Goal: Book appointment/travel/reservation

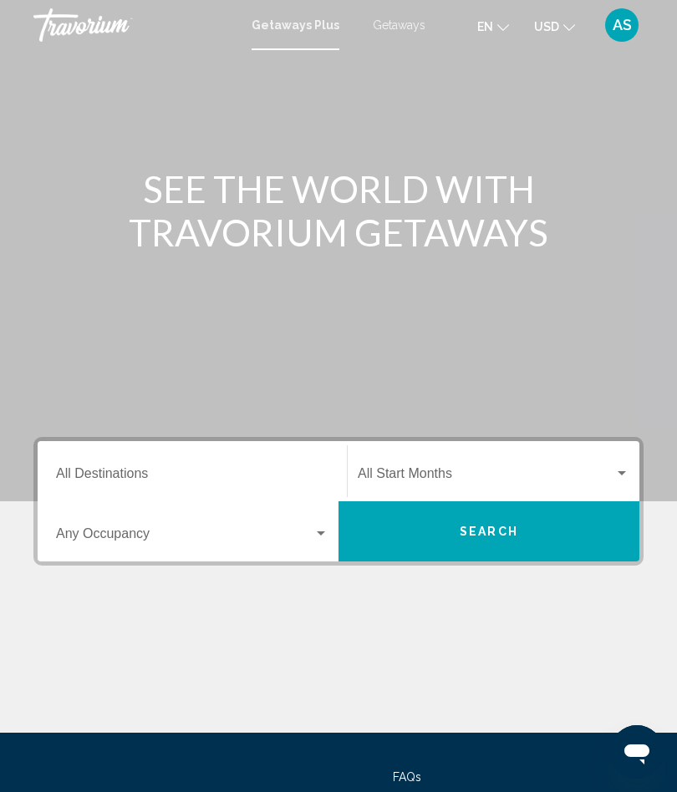
click at [125, 479] on input "Destination All Destinations" at bounding box center [192, 477] width 272 height 15
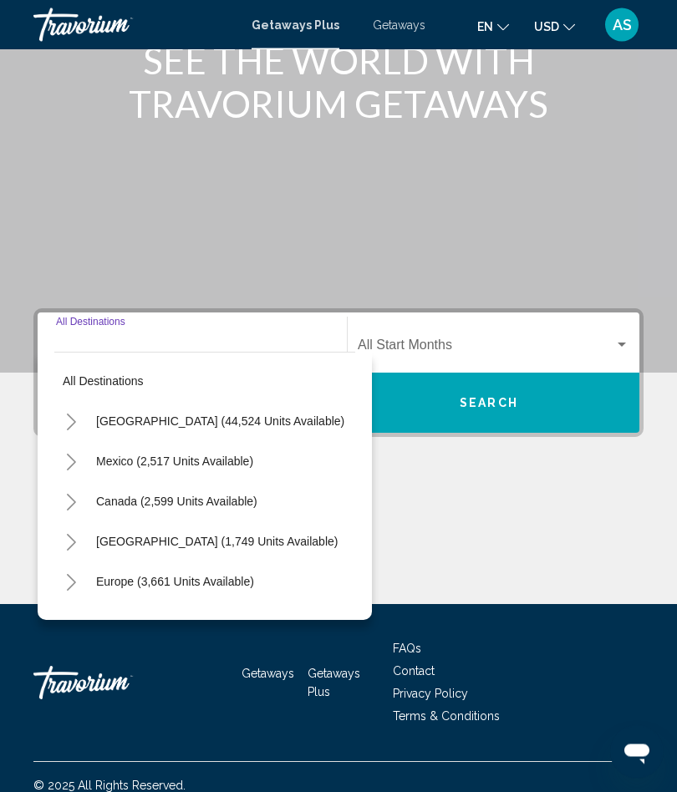
scroll to position [145, 0]
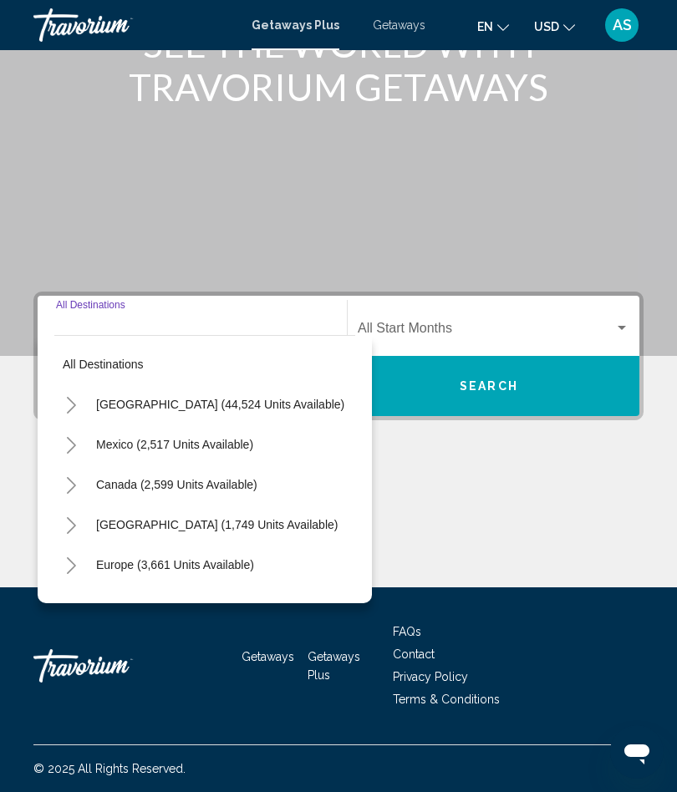
click at [115, 487] on span "Canada (2,599 units available)" at bounding box center [176, 484] width 161 height 13
type input "**********"
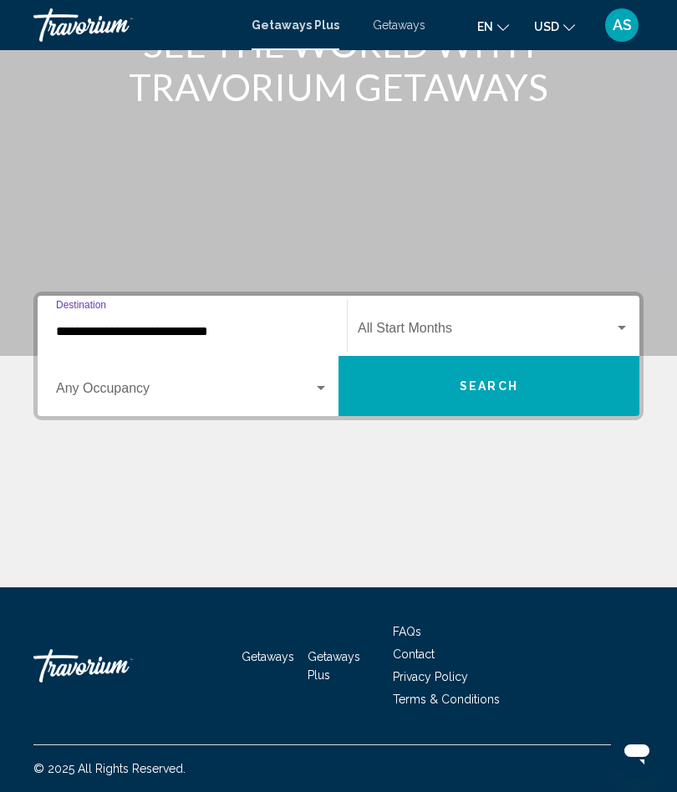
click at [91, 389] on span "Search widget" at bounding box center [184, 391] width 257 height 15
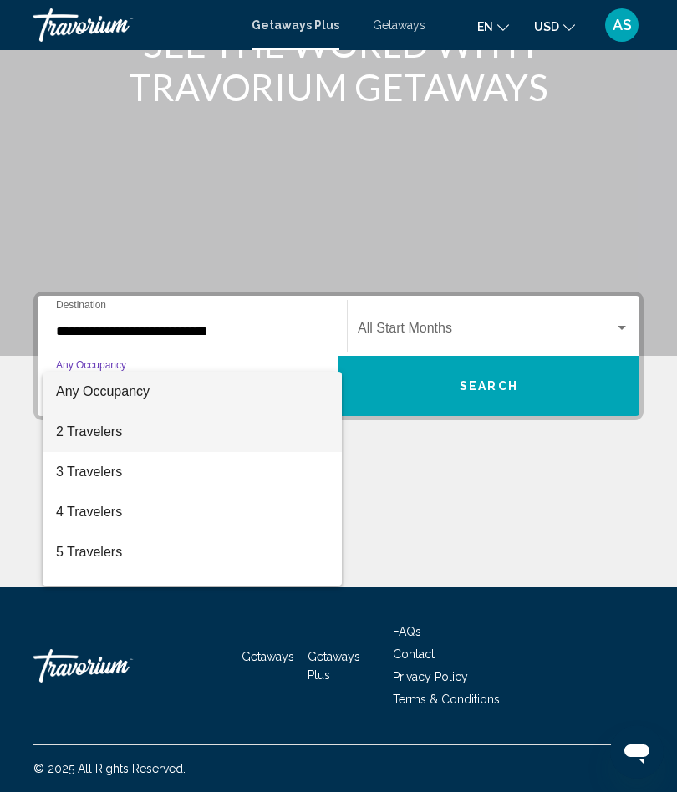
click at [87, 435] on span "2 Travelers" at bounding box center [192, 432] width 272 height 40
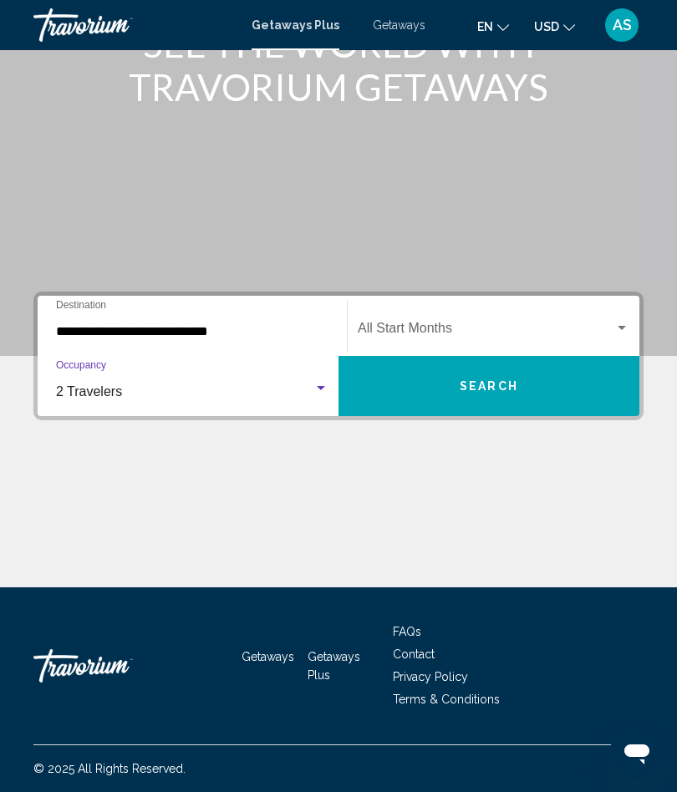
click at [557, 315] on div "Start Month All Start Months" at bounding box center [494, 326] width 272 height 53
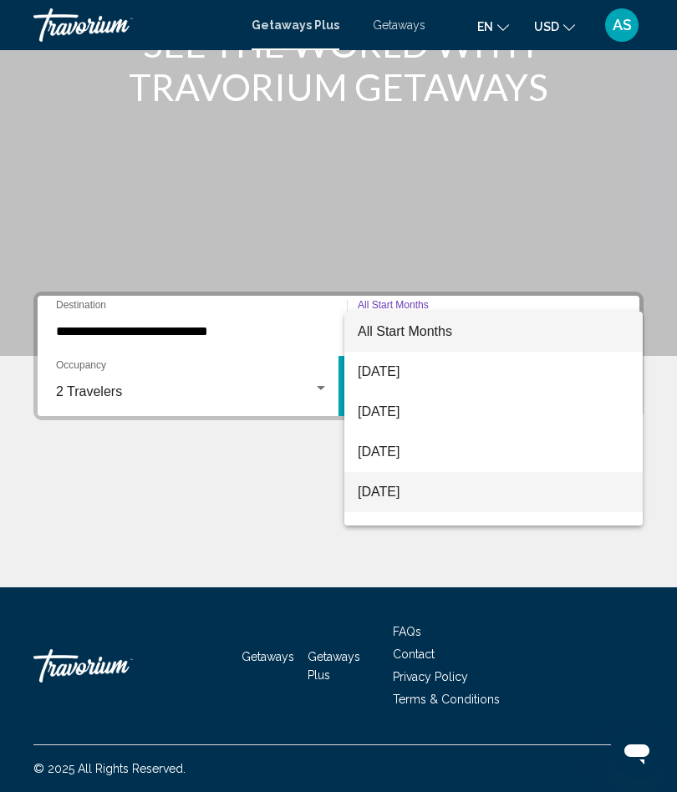
click at [539, 494] on span "[DATE]" at bounding box center [494, 492] width 272 height 40
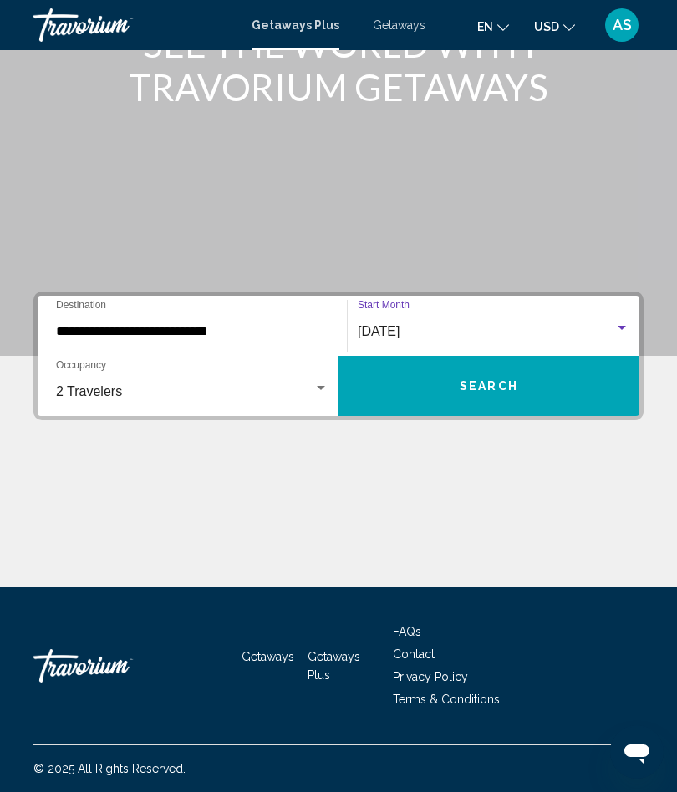
click at [575, 386] on button "Search" at bounding box center [488, 386] width 301 height 60
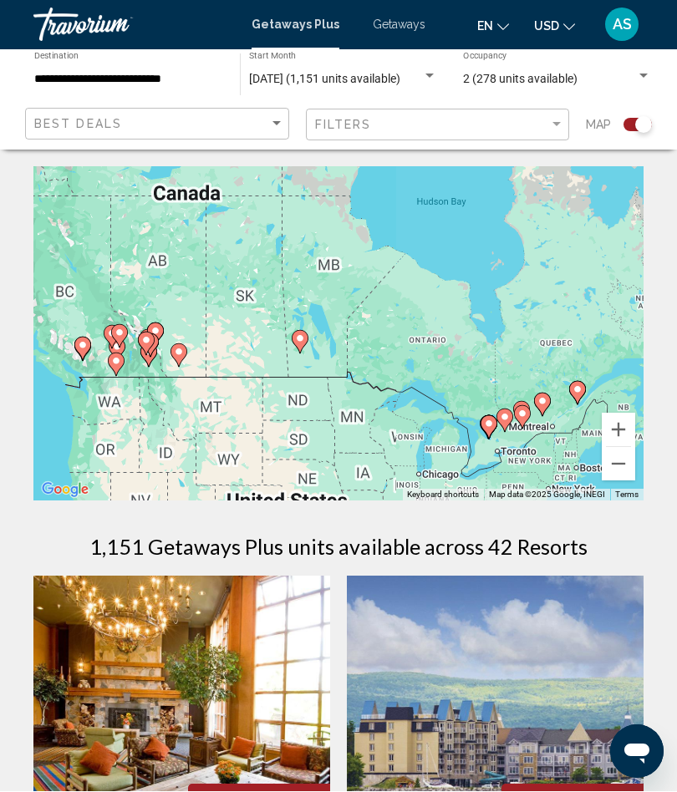
scroll to position [1, 0]
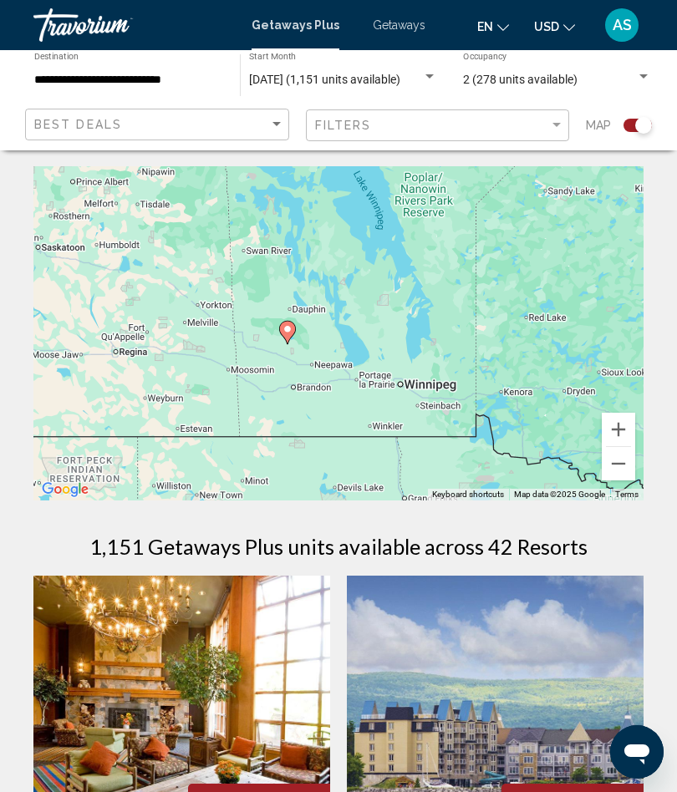
click at [288, 324] on icon "Main content" at bounding box center [287, 333] width 15 height 22
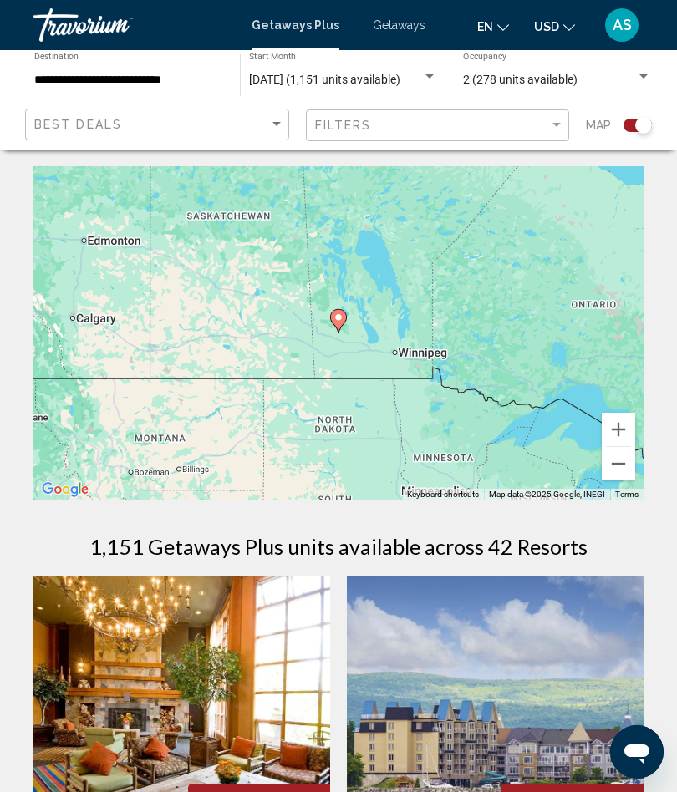
type input "**********"
click at [339, 319] on image "Main content" at bounding box center [338, 318] width 10 height 10
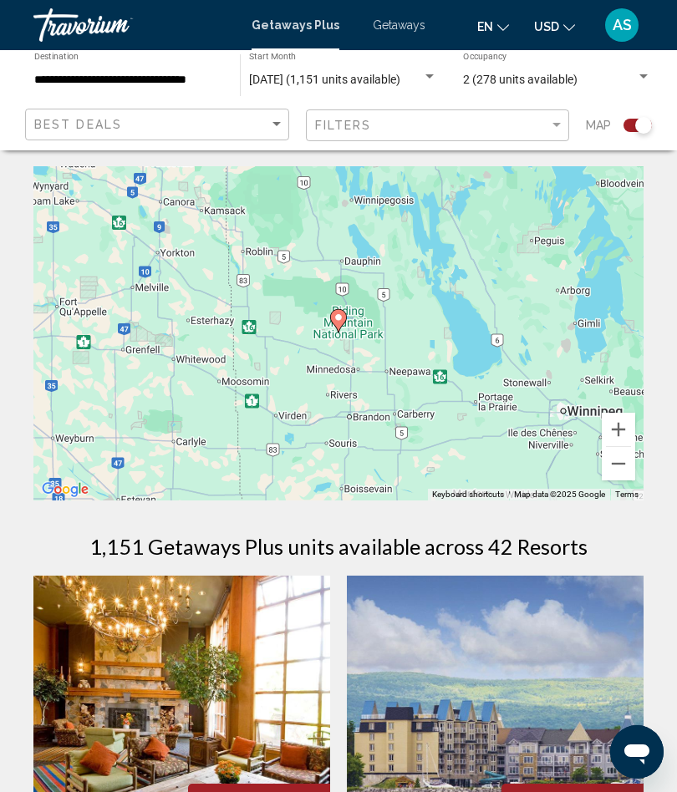
click at [343, 321] on image "Main content" at bounding box center [338, 318] width 10 height 10
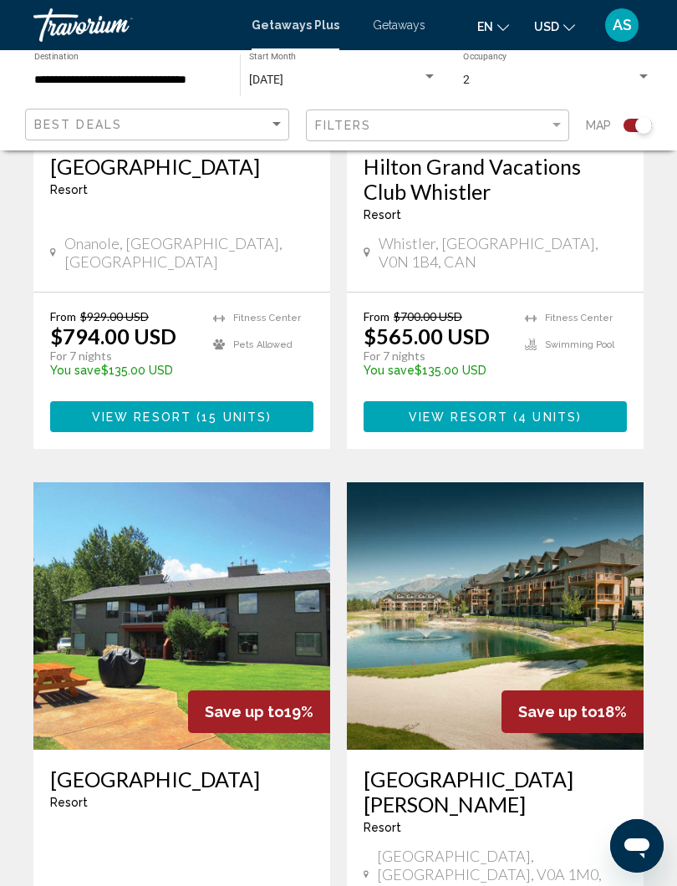
scroll to position [732, 0]
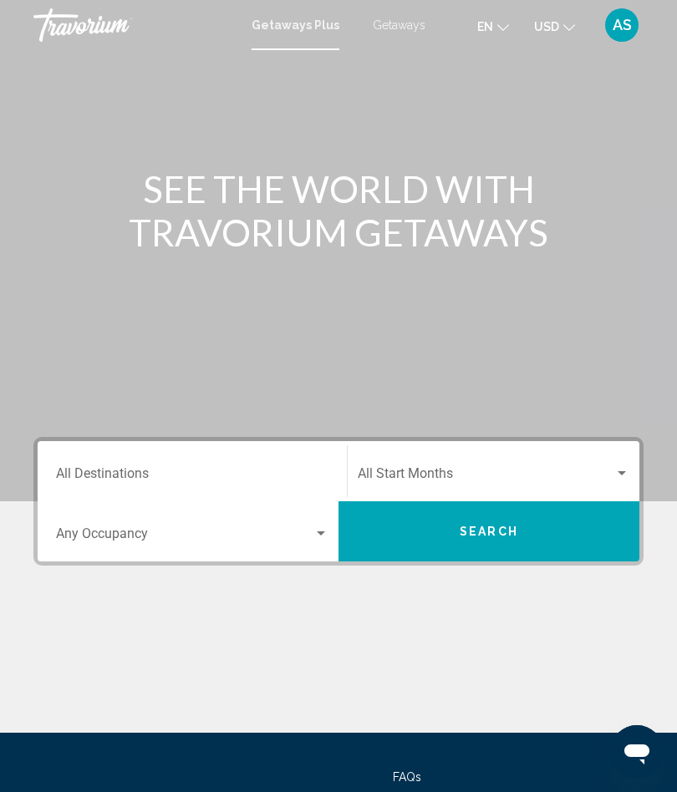
click at [108, 470] on input "Destination All Destinations" at bounding box center [192, 477] width 272 height 15
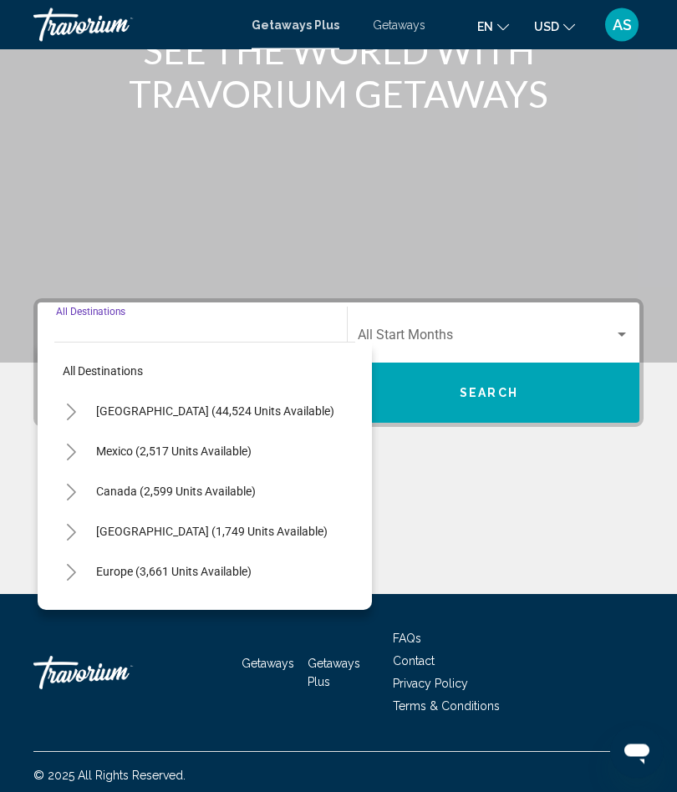
scroll to position [145, 0]
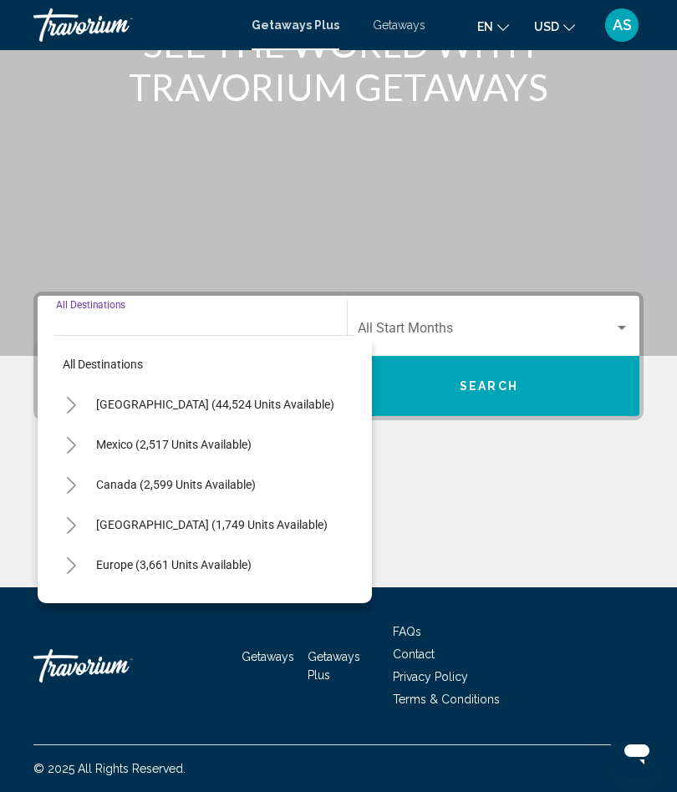
click at [127, 485] on span "Canada (2,599 units available)" at bounding box center [176, 484] width 160 height 13
type input "**********"
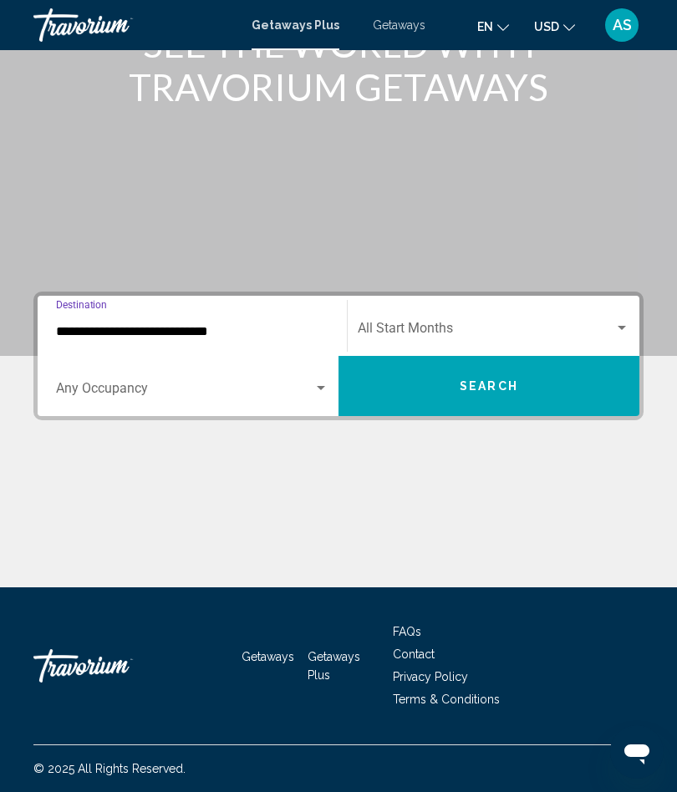
click at [124, 396] on span "Search widget" at bounding box center [184, 391] width 257 height 15
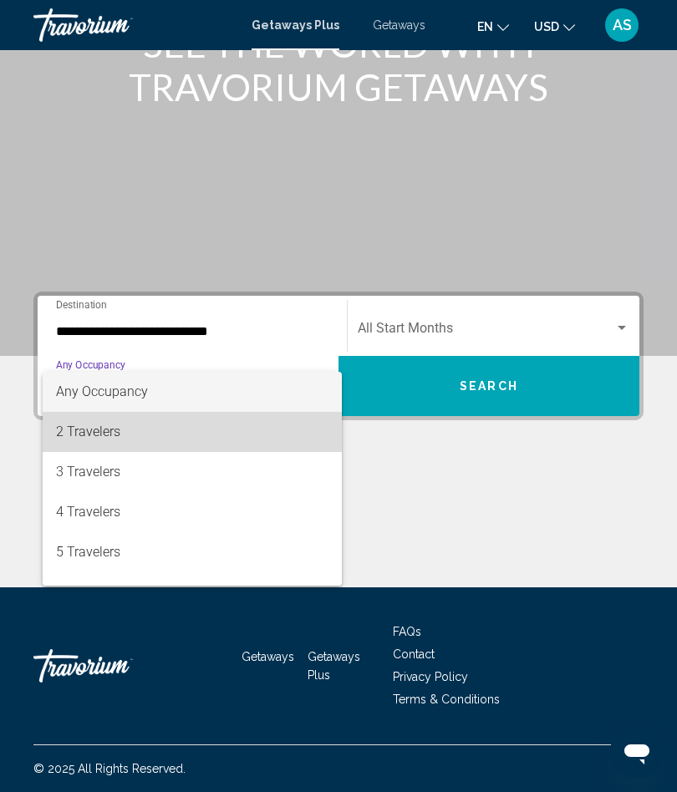
click at [106, 445] on span "2 Travelers" at bounding box center [192, 432] width 272 height 40
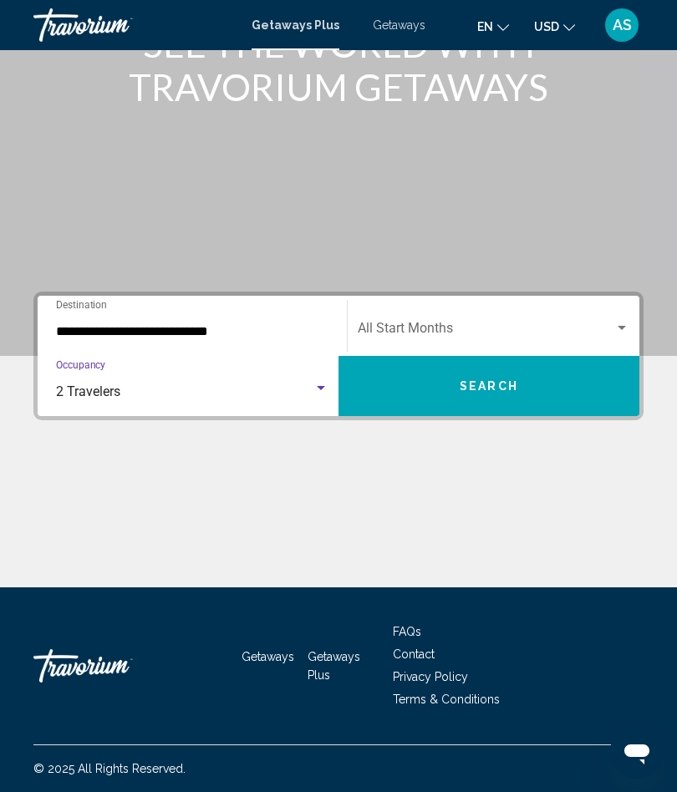
click at [566, 324] on span "Search widget" at bounding box center [486, 331] width 257 height 15
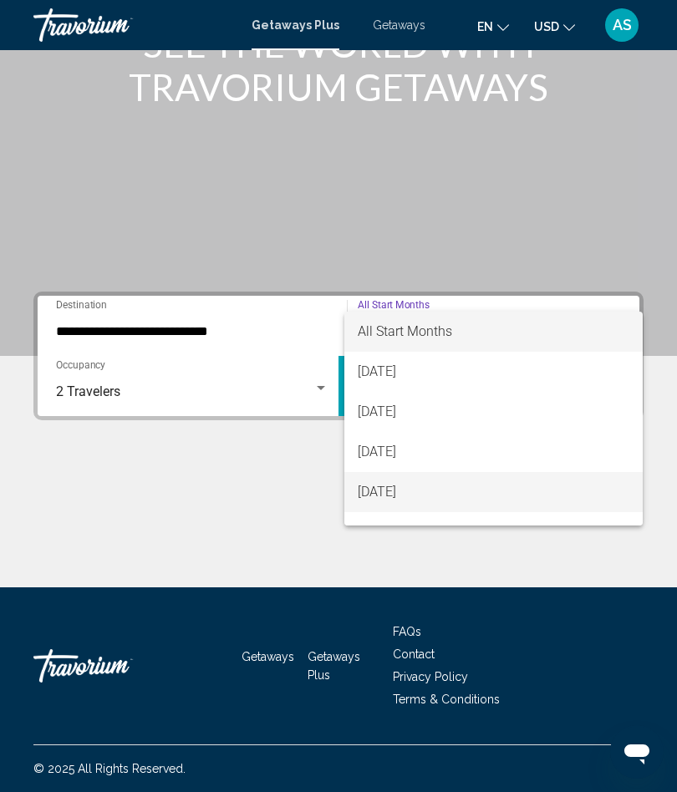
click at [491, 490] on span "[DATE]" at bounding box center [494, 492] width 272 height 40
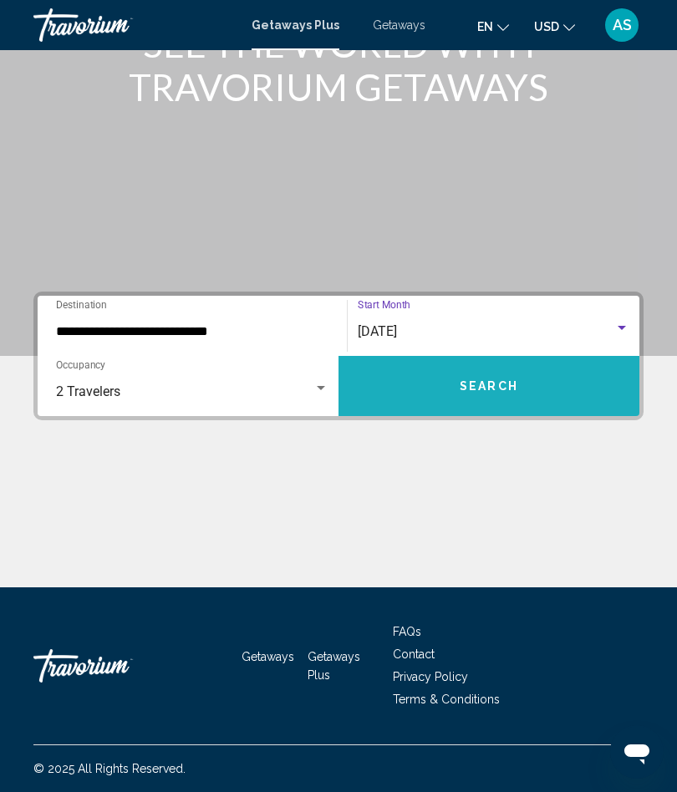
click at [566, 396] on button "Search" at bounding box center [488, 386] width 301 height 60
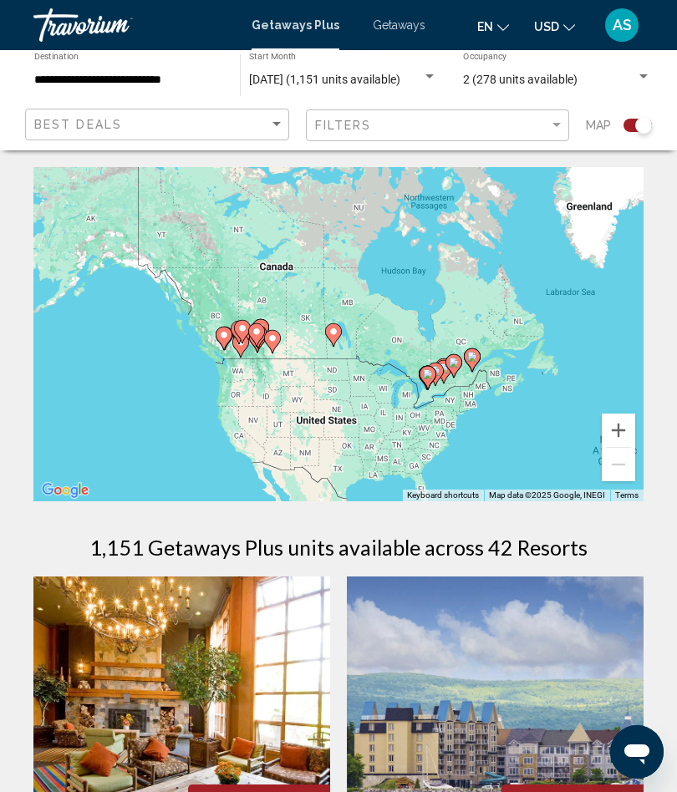
click at [266, 340] on icon "Main content" at bounding box center [272, 342] width 15 height 22
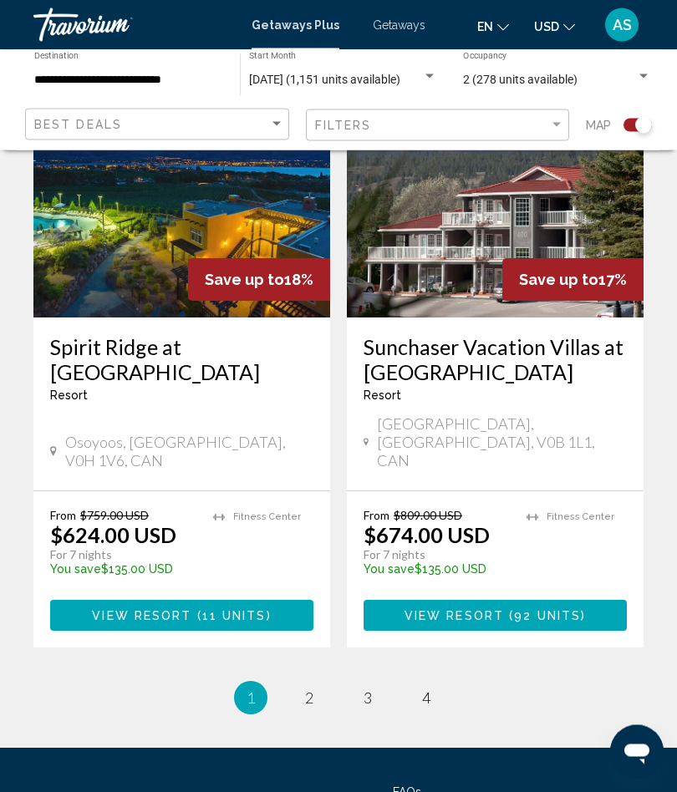
scroll to position [3661, 0]
